Goal: Navigation & Orientation: Go to known website

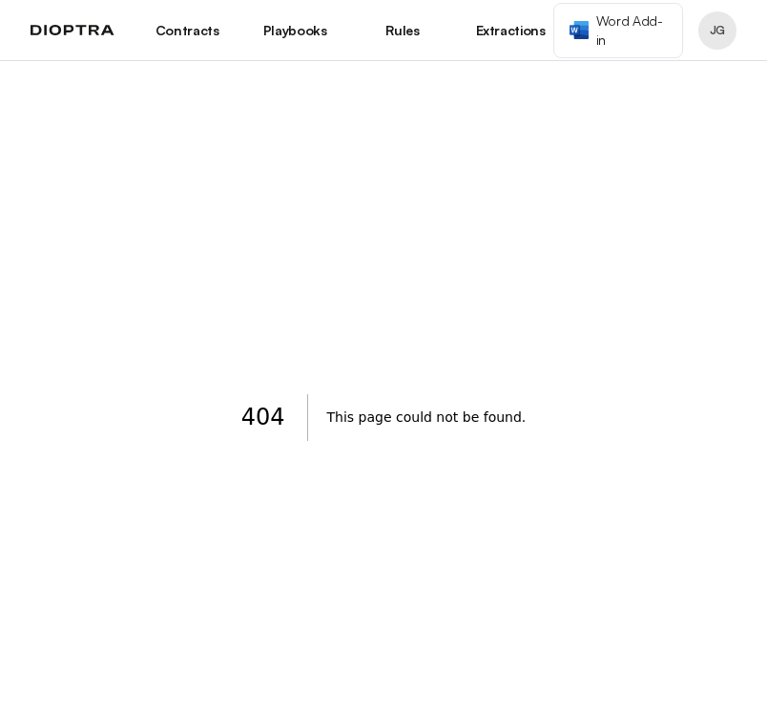
click at [265, 277] on div "404 This page could not be found." at bounding box center [383, 417] width 767 height 712
